Goal: Task Accomplishment & Management: Use online tool/utility

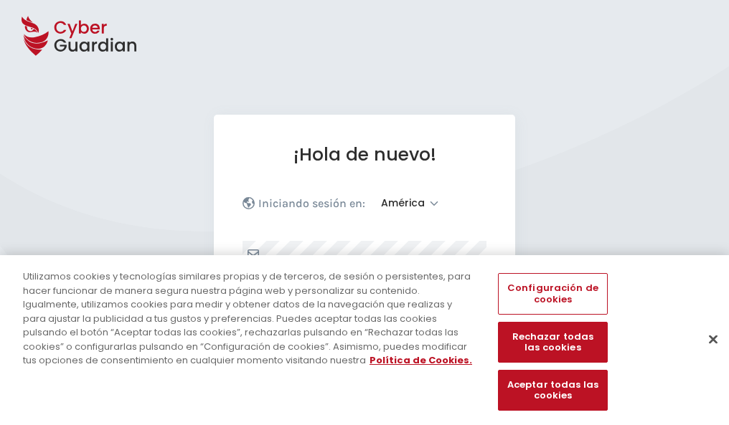
select select "América"
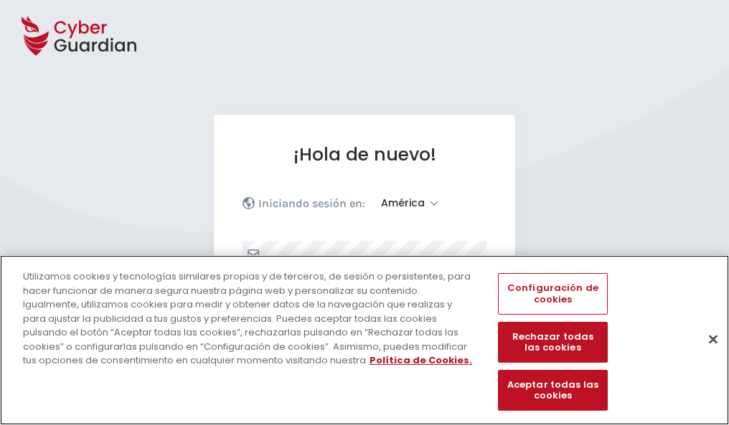
scroll to position [187, 0]
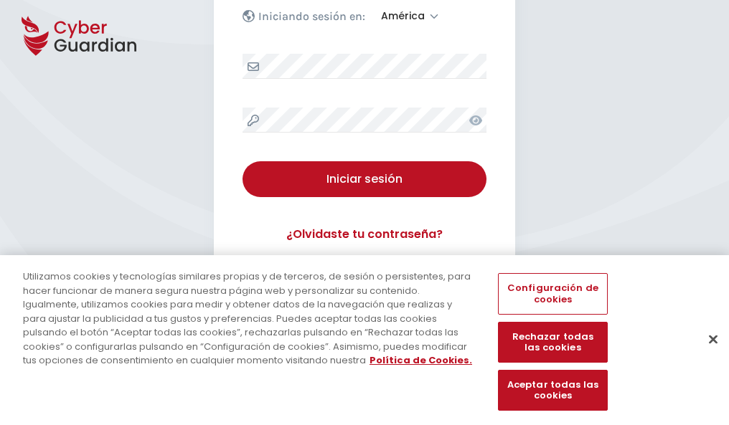
click at [706, 354] on button "Cerrar" at bounding box center [713, 339] width 32 height 32
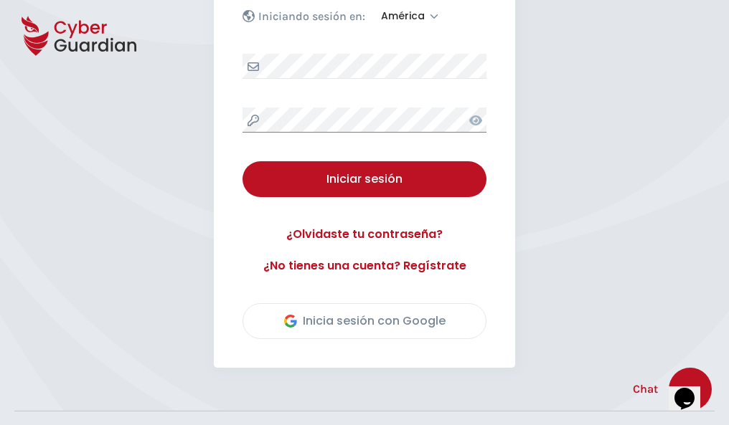
scroll to position [326, 0]
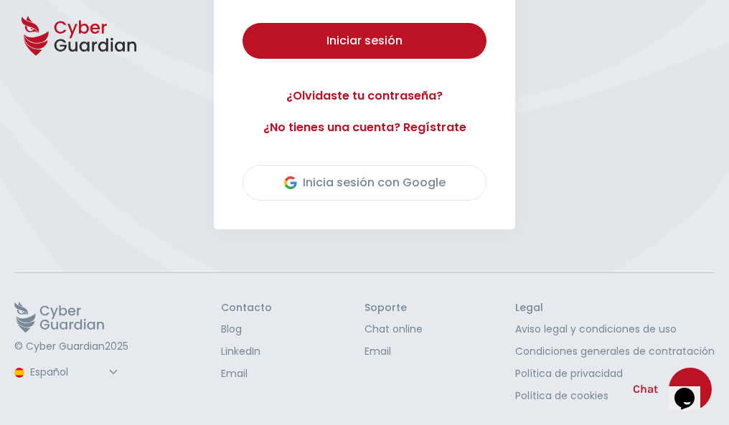
click at [242, 23] on button "Iniciar sesión" at bounding box center [364, 41] width 244 height 36
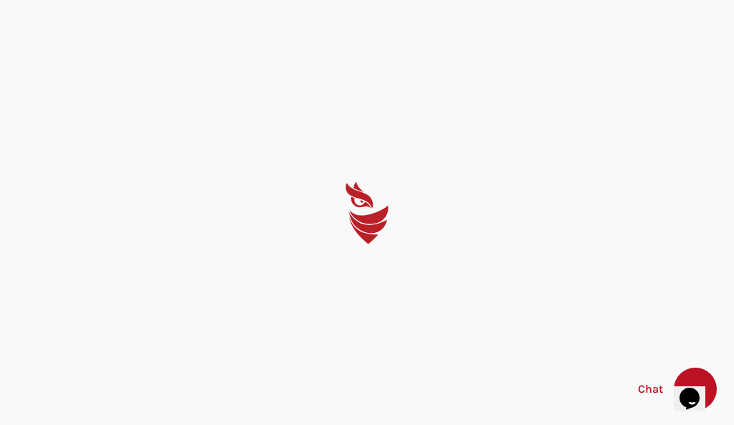
select select "Português (BR)"
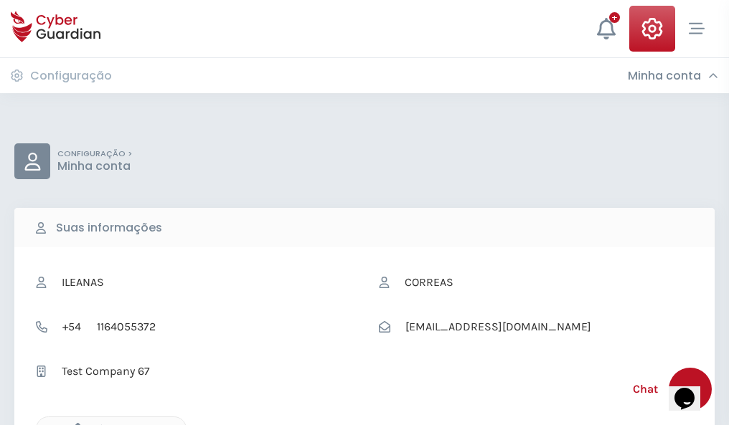
click at [74, 424] on icon "button" at bounding box center [74, 429] width 12 height 12
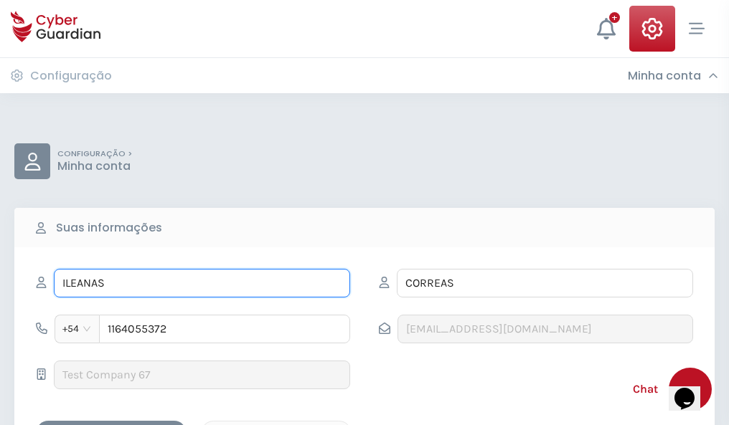
click at [202, 283] on input "ILEANAS" at bounding box center [202, 283] width 296 height 29
type input "I"
type input "Maxi"
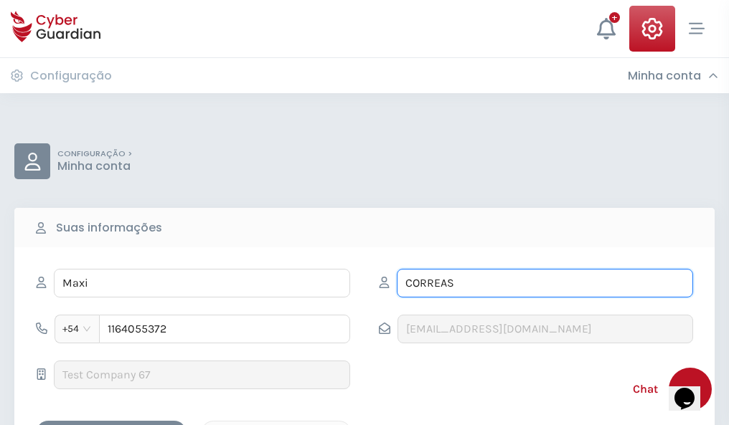
click at [544, 283] on input "CORREAS" at bounding box center [545, 283] width 296 height 29
type input "C"
type input "Castejón"
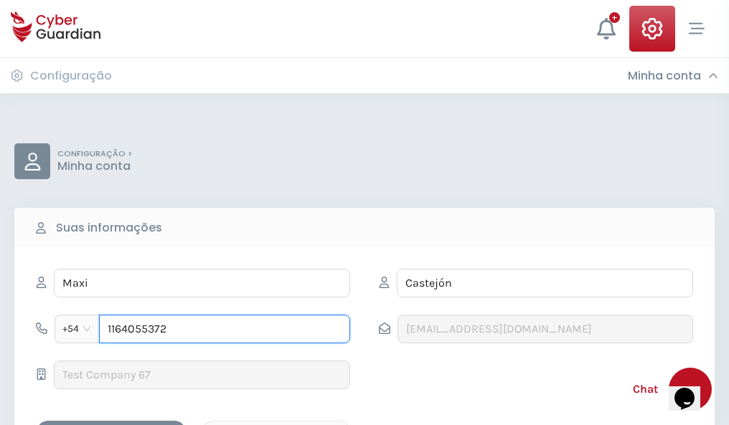
click at [224, 329] on input "1164055372" at bounding box center [224, 329] width 251 height 29
type input "1"
type input "4943701971"
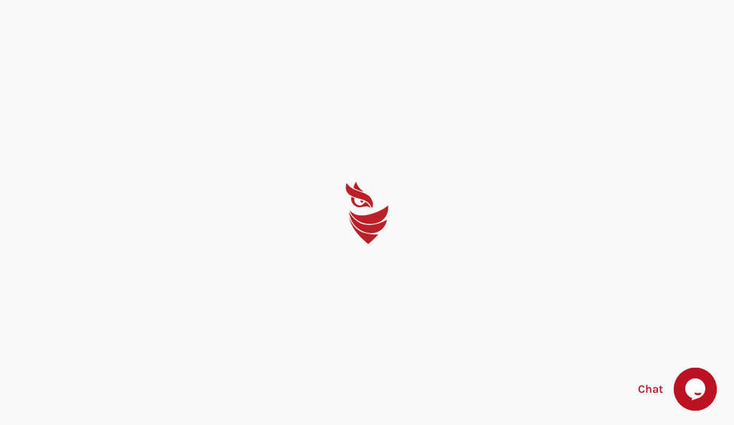
select select "Português (BR)"
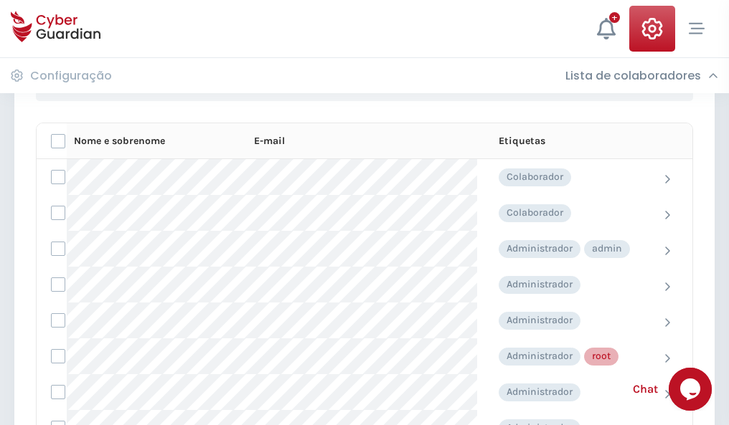
scroll to position [721, 0]
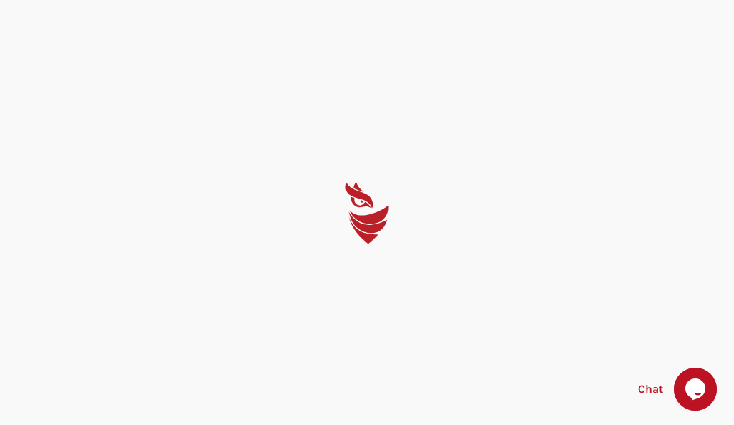
select select "Português (BR)"
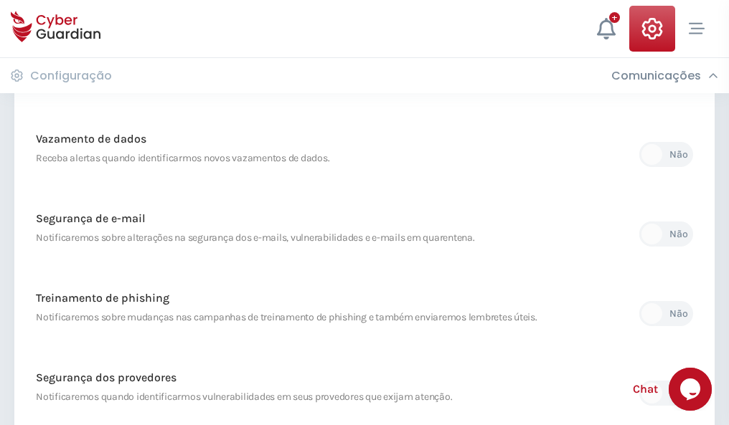
scroll to position [755, 0]
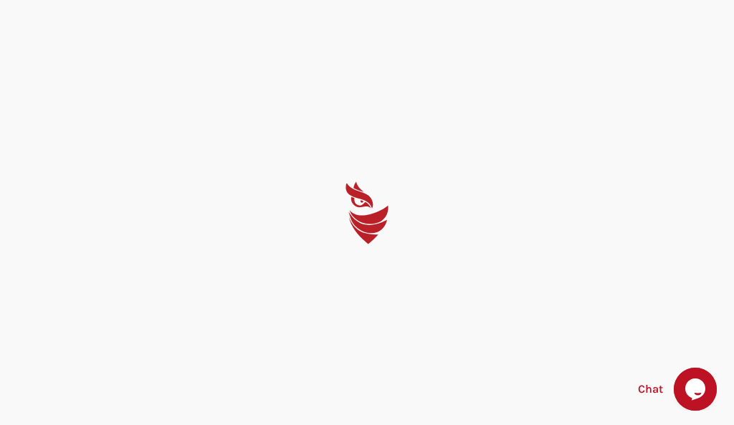
select select "Português (BR)"
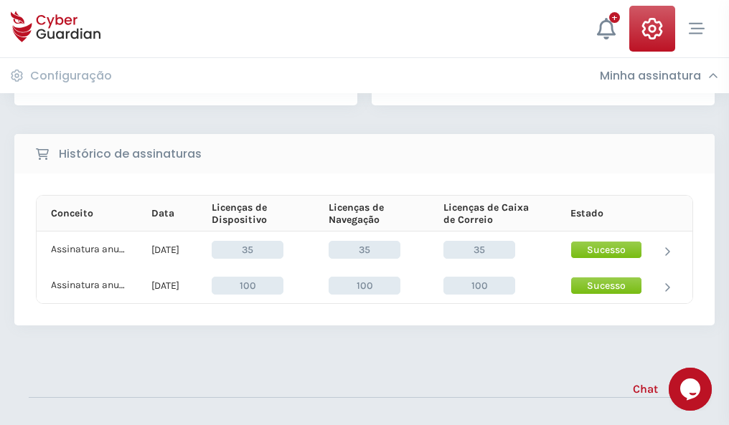
scroll to position [399, 0]
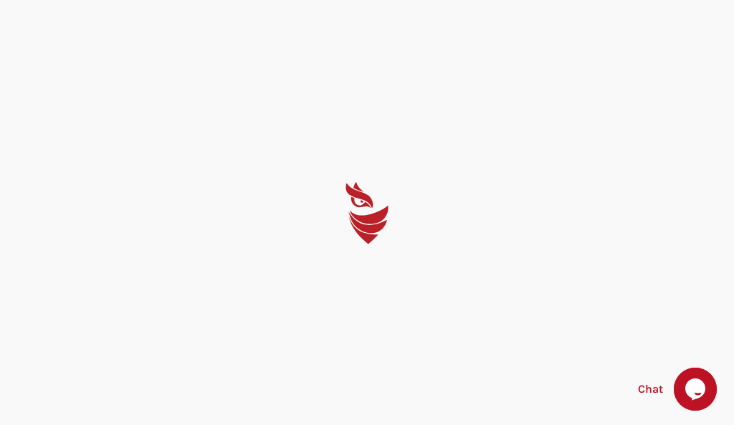
select select "Português (BR)"
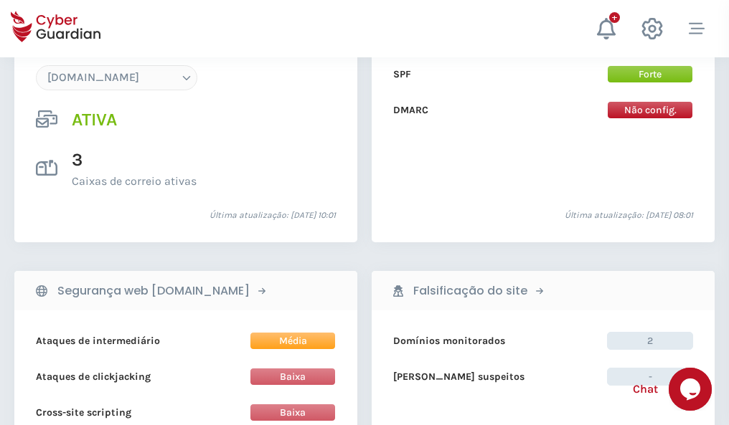
scroll to position [1527, 0]
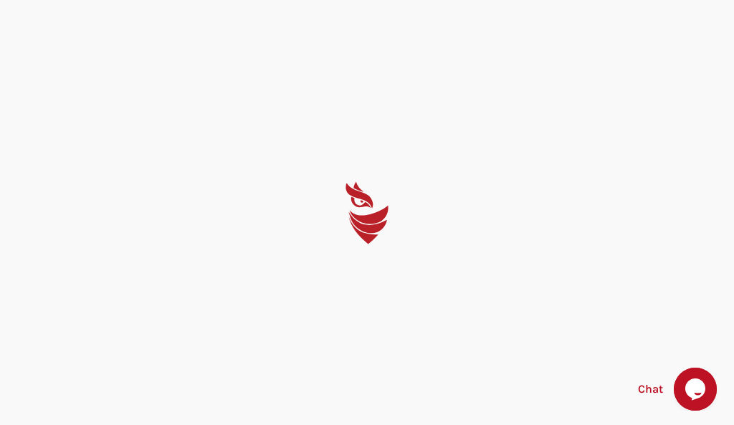
select select "Português (BR)"
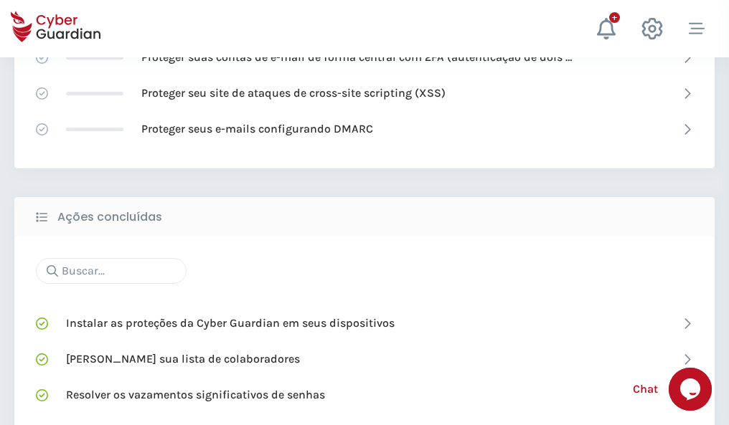
scroll to position [955, 0]
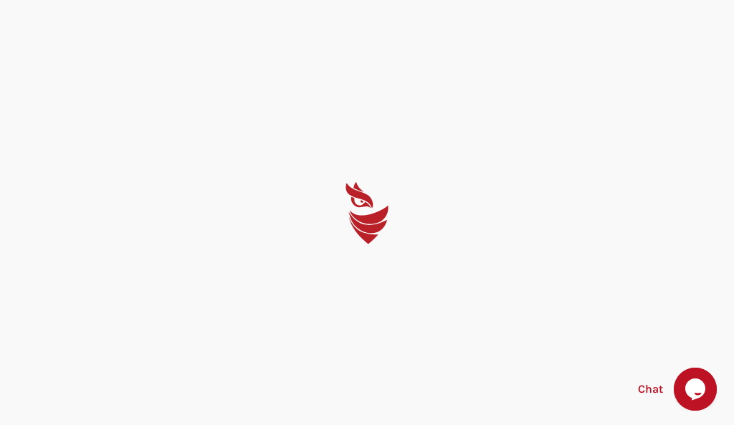
select select "Português (BR)"
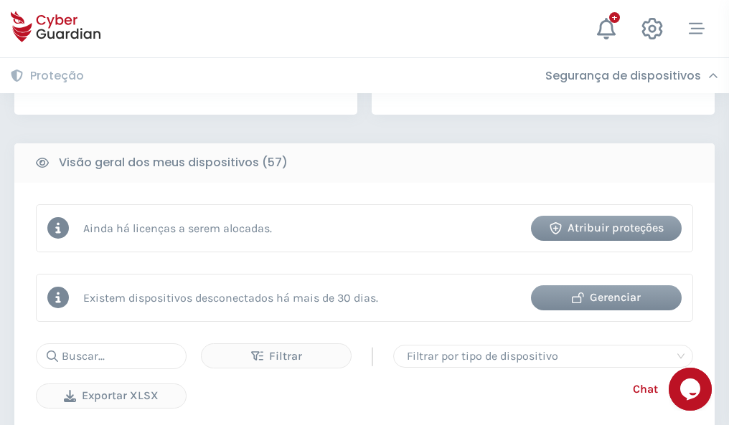
scroll to position [1407, 0]
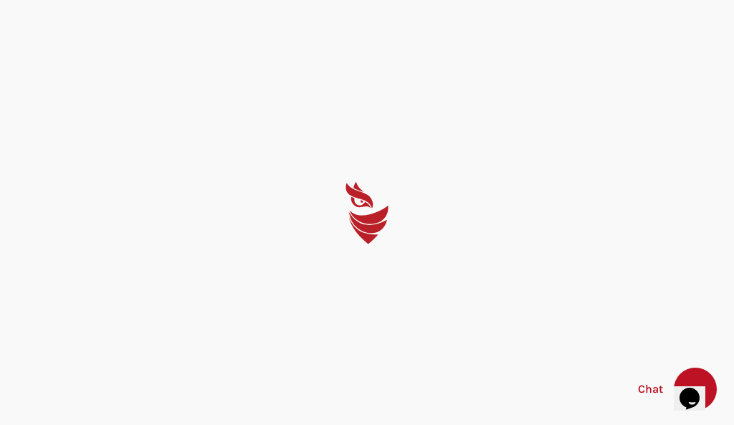
select select "Português (BR)"
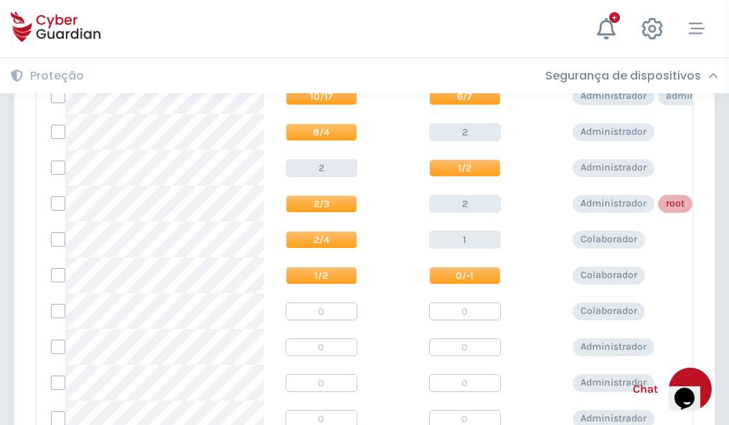
scroll to position [723, 0]
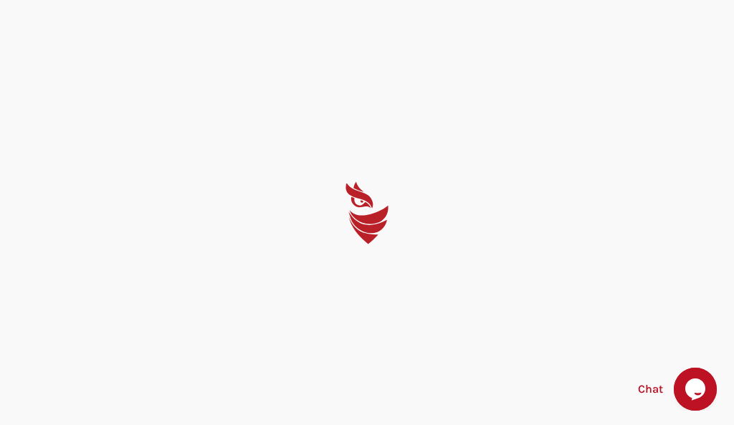
select select "Português (BR)"
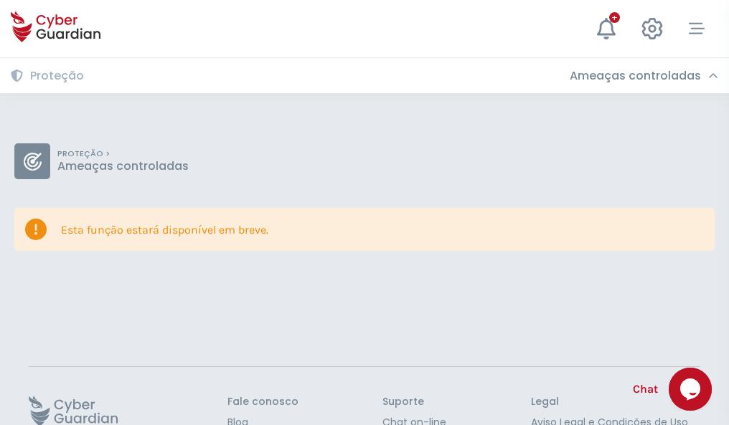
scroll to position [93, 0]
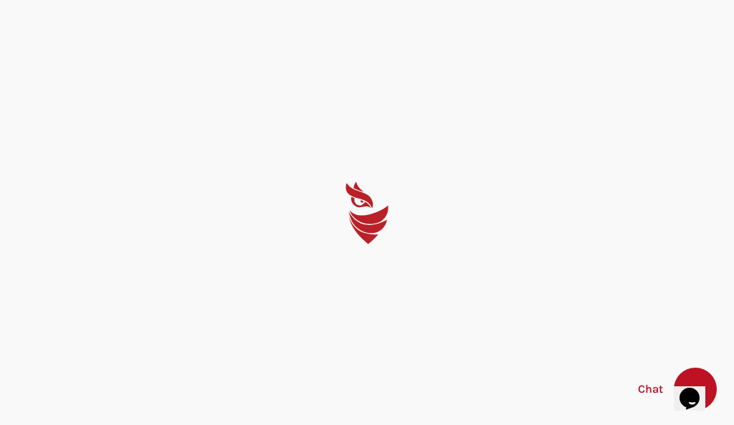
select select "Português (BR)"
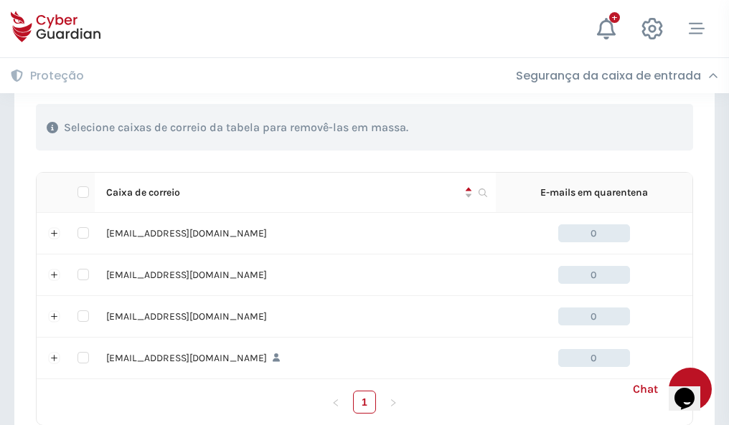
scroll to position [706, 0]
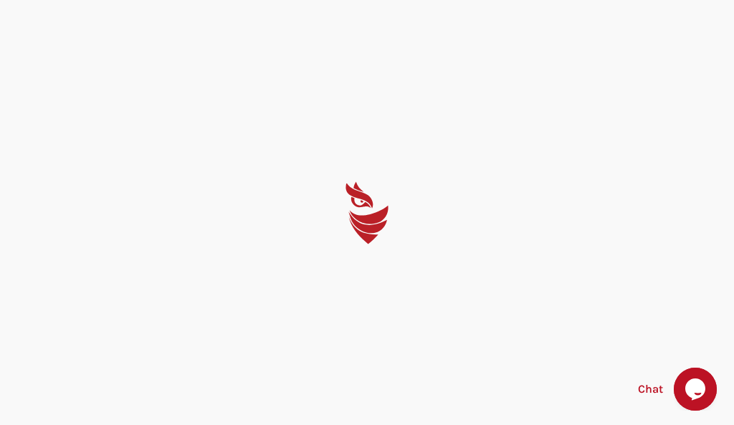
select select "Português (BR)"
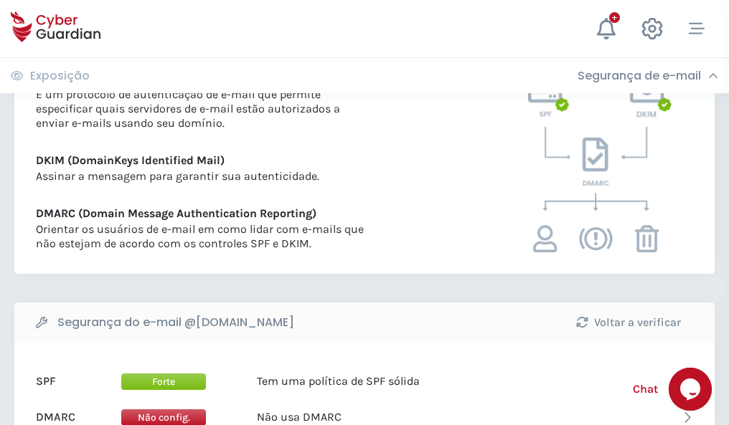
scroll to position [774, 0]
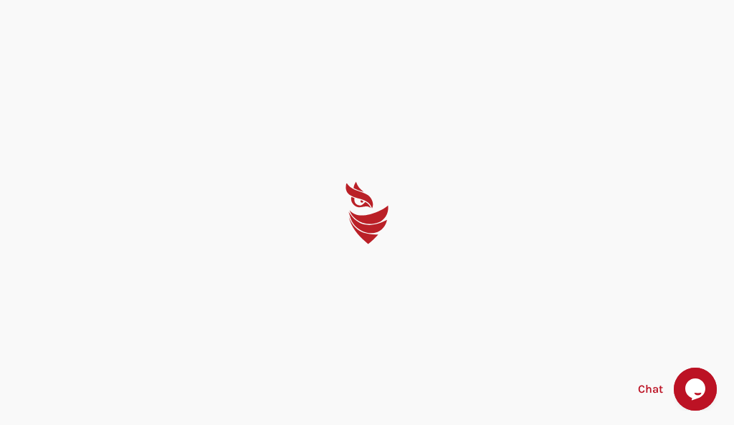
select select "Português (BR)"
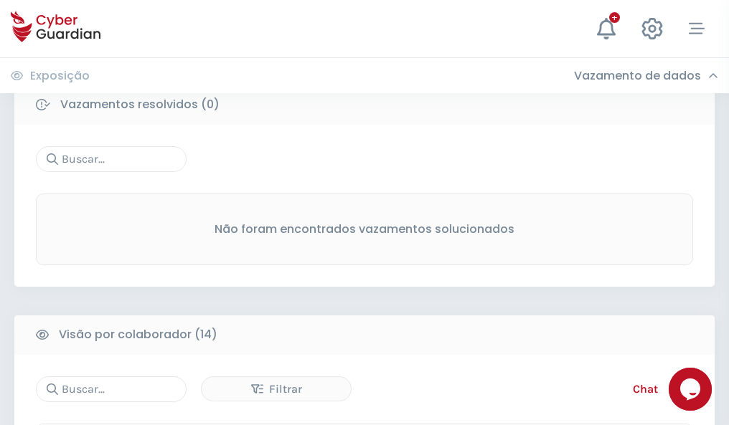
scroll to position [1295, 0]
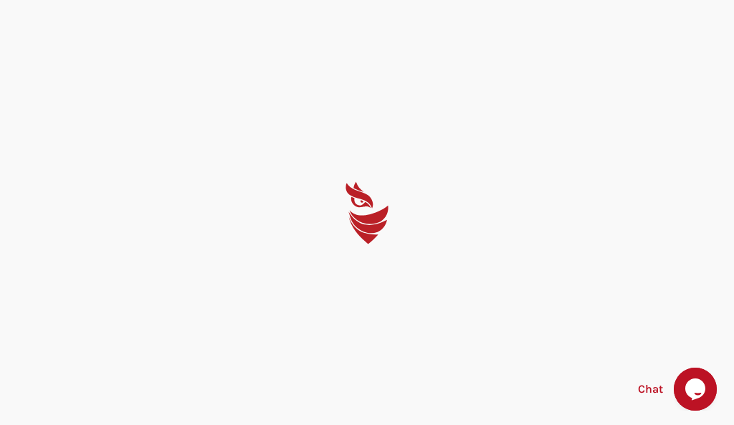
select select "Português (BR)"
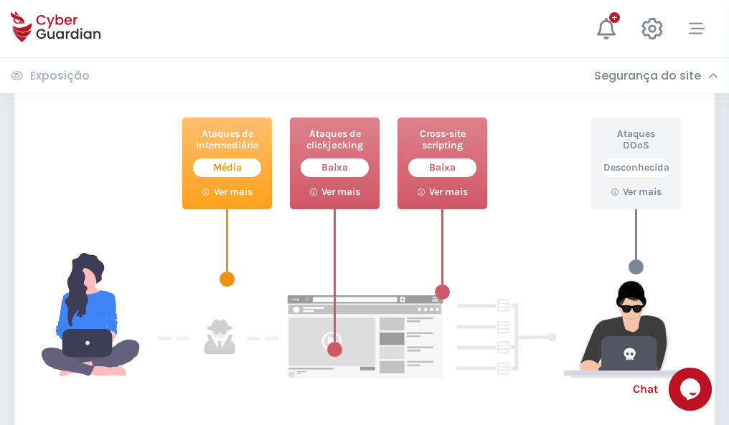
scroll to position [781, 0]
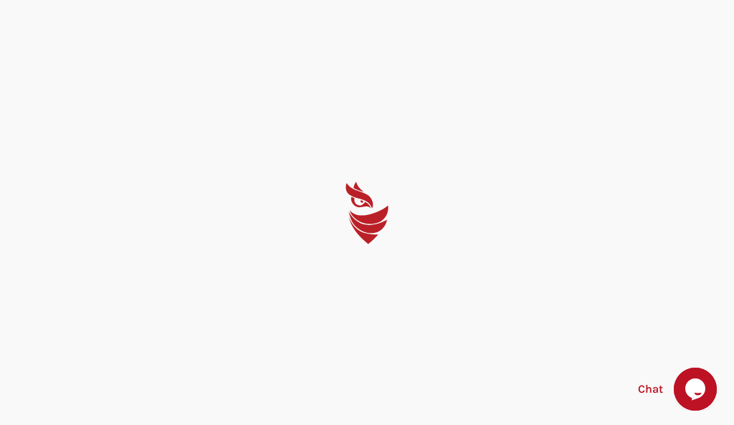
select select "Português (BR)"
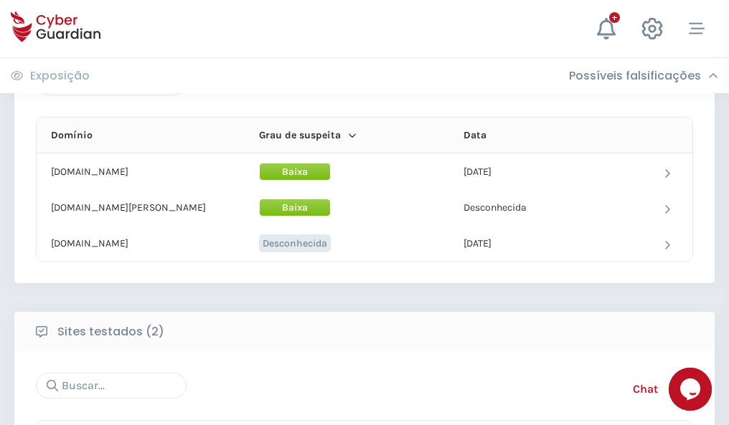
scroll to position [861, 0]
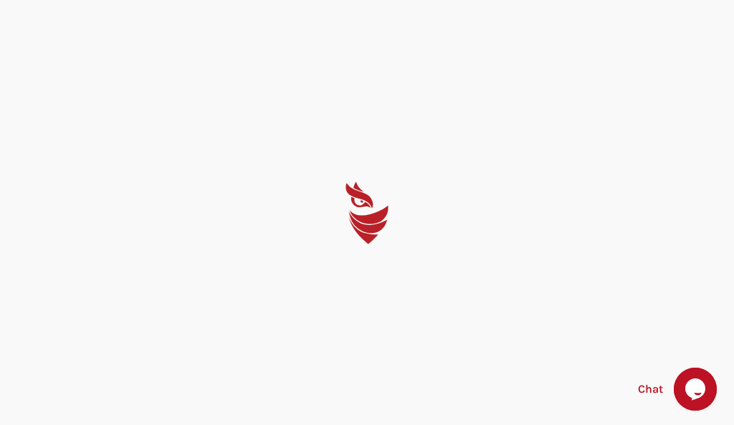
select select "Português (BR)"
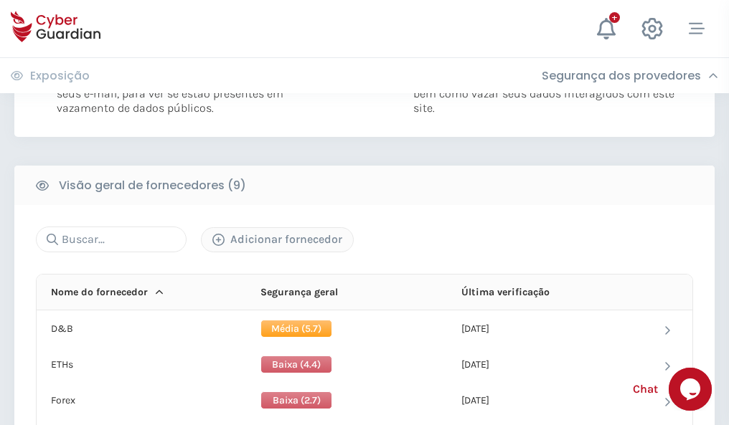
scroll to position [1018, 0]
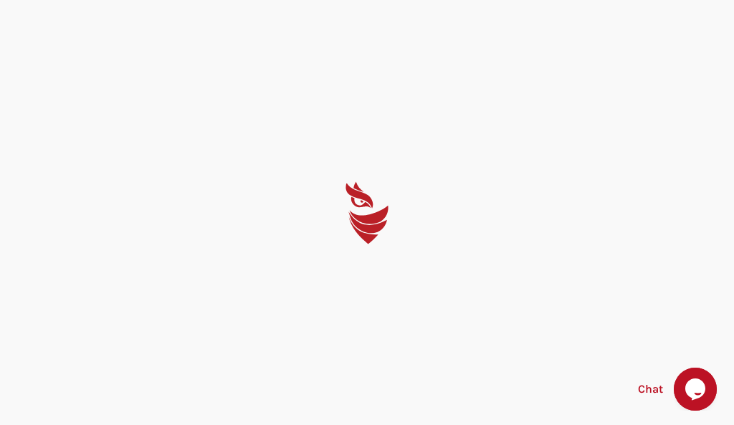
select select "Português (BR)"
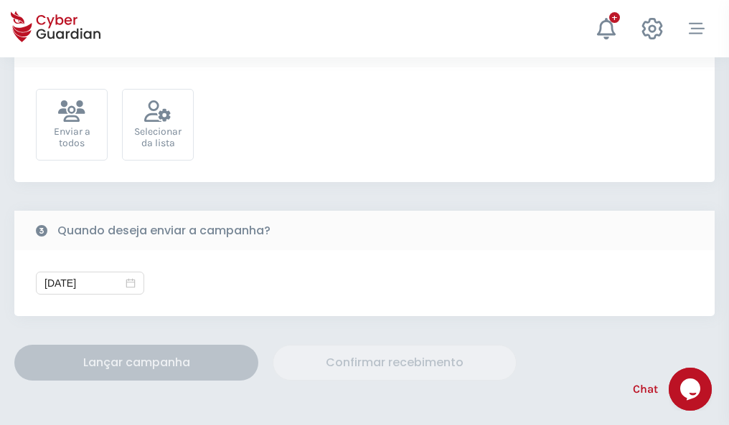
scroll to position [525, 0]
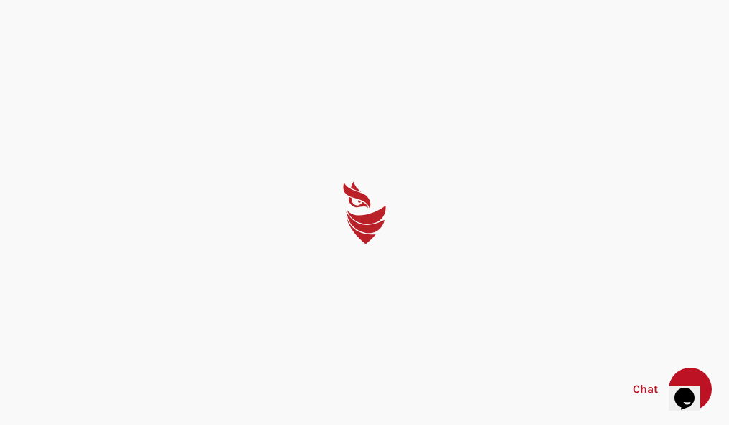
select select "Português (BR)"
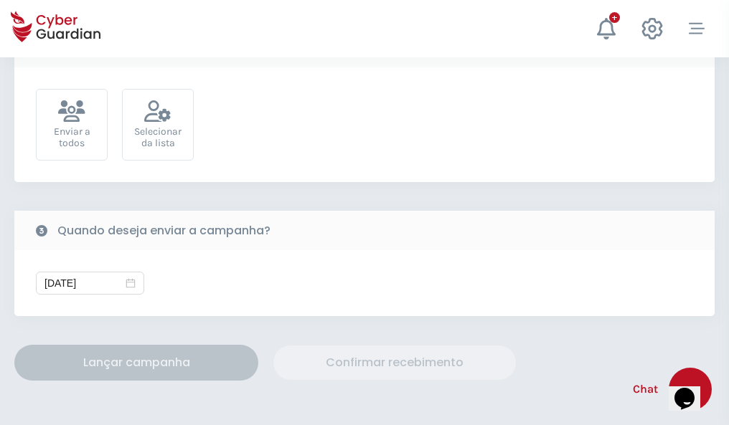
scroll to position [525, 0]
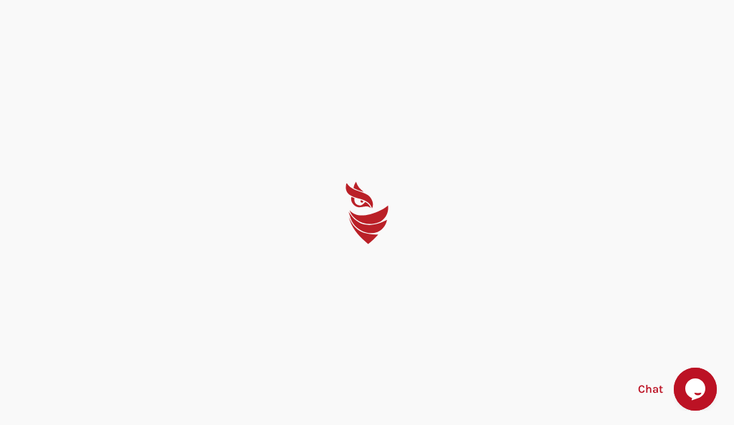
select select "Português (BR)"
